Goal: Information Seeking & Learning: Find specific fact

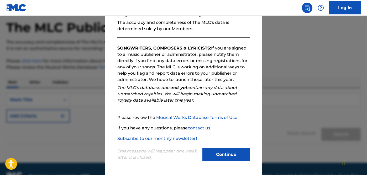
scroll to position [31, 0]
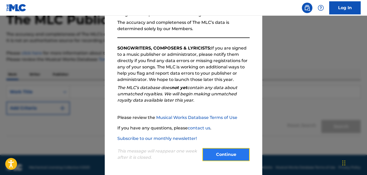
click at [222, 156] on button "Continue" at bounding box center [225, 154] width 47 height 13
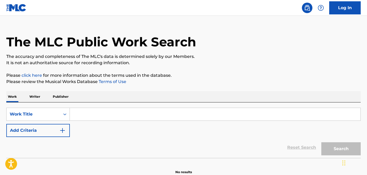
scroll to position [1, 0]
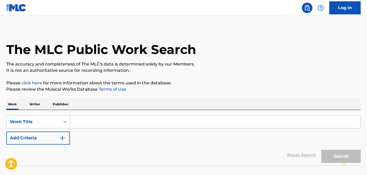
click at [59, 104] on p "Publisher" at bounding box center [60, 104] width 19 height 11
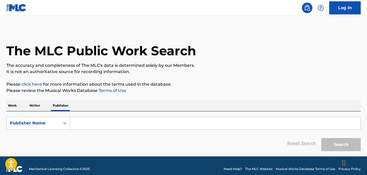
click at [11, 108] on p "Work" at bounding box center [12, 105] width 12 height 11
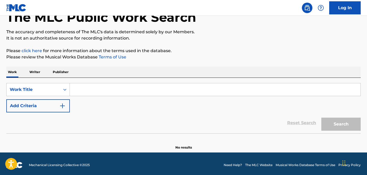
scroll to position [36, 0]
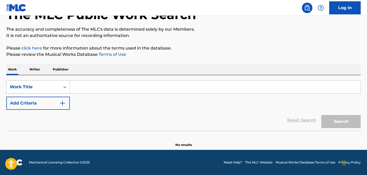
click at [44, 92] on div "Work Title" at bounding box center [37, 87] width 63 height 13
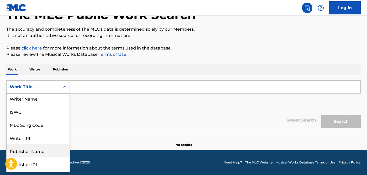
scroll to position [26, 0]
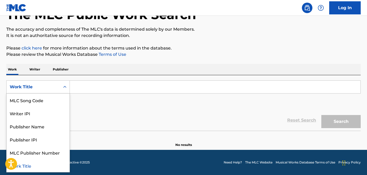
click at [40, 168] on div "Work Title" at bounding box center [38, 165] width 63 height 13
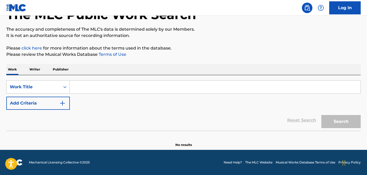
click at [193, 80] on div "SearchWithCriteria60bab1df-e063-452c-8920-378132c4ccce Work Title Add Criteria …" at bounding box center [183, 103] width 354 height 56
click at [192, 86] on input "Search Form" at bounding box center [215, 87] width 290 height 13
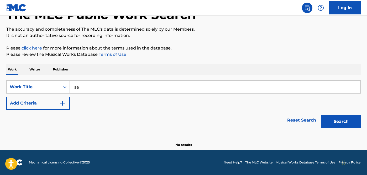
type input "s"
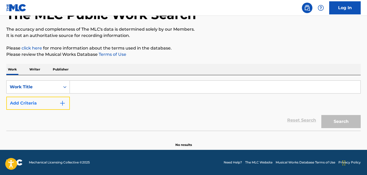
click at [57, 105] on button "Add Criteria" at bounding box center [37, 103] width 63 height 13
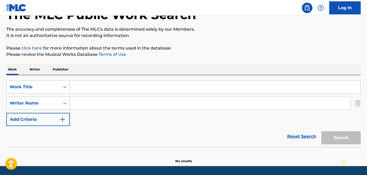
click at [54, 103] on div "Writer Name" at bounding box center [33, 103] width 47 height 6
click at [90, 131] on div "Reset Search Search" at bounding box center [183, 136] width 354 height 21
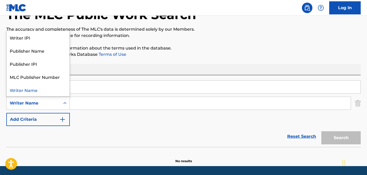
click at [54, 101] on div "Writer Name" at bounding box center [33, 103] width 47 height 6
click at [357, 101] on img "Search Form" at bounding box center [358, 103] width 6 height 13
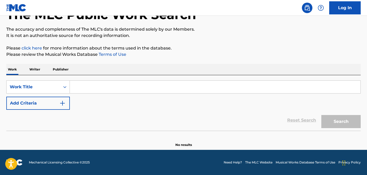
click at [249, 86] on input "Search Form" at bounding box center [215, 87] width 290 height 13
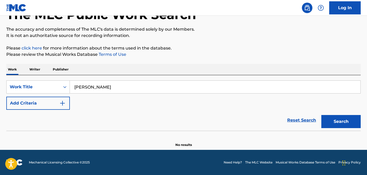
click at [321, 115] on button "Search" at bounding box center [340, 121] width 39 height 13
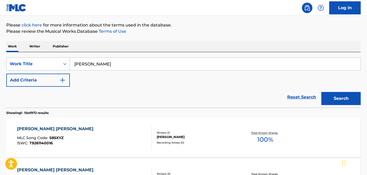
scroll to position [0, 0]
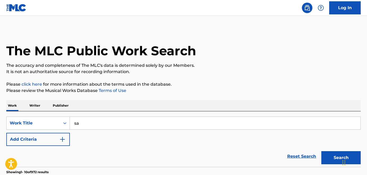
type input "s"
type input "pink pony club"
click at [321, 151] on button "Search" at bounding box center [340, 157] width 39 height 13
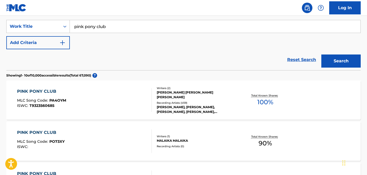
scroll to position [98, 0]
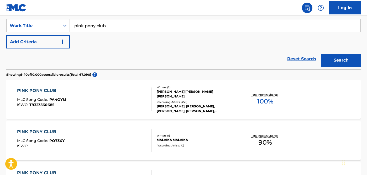
click at [43, 90] on div "PINK PONY CLUB" at bounding box center [41, 91] width 49 height 6
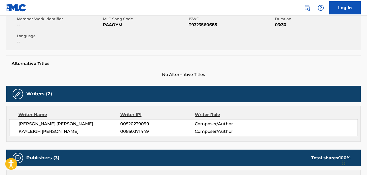
scroll to position [102, 0]
